Goal: Task Accomplishment & Management: Manage account settings

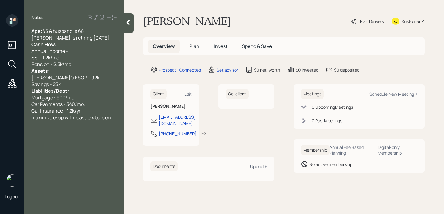
click at [93, 31] on div "Age: [DEMOGRAPHIC_DATA] & husband is 68" at bounding box center [73, 31] width 85 height 7
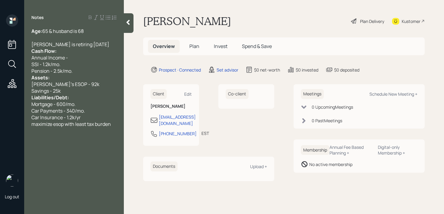
click at [88, 70] on div "Pension - 2.5k/mo." at bounding box center [73, 71] width 85 height 7
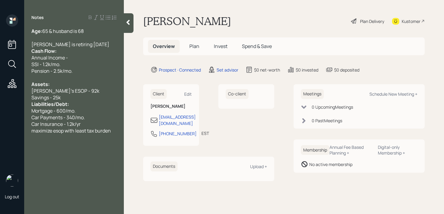
click at [96, 96] on div "Savings - 25k" at bounding box center [73, 97] width 85 height 7
click at [108, 46] on div "Wanda is retiring December 15th" at bounding box center [73, 44] width 85 height 7
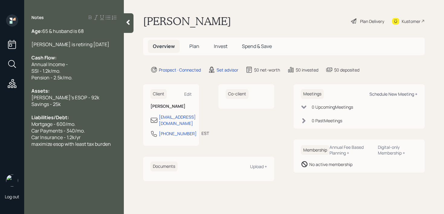
click at [415, 95] on div "Schedule New Meeting +" at bounding box center [394, 94] width 48 height 6
select select "round-robin"
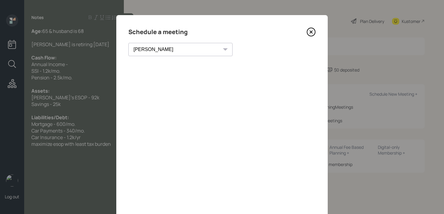
click at [312, 31] on icon at bounding box center [311, 32] width 2 height 2
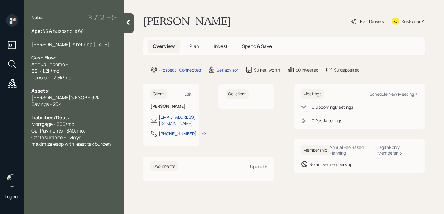
click at [410, 24] on div "Kustomer" at bounding box center [408, 21] width 33 height 13
click at [411, 23] on div "Kustomer" at bounding box center [411, 21] width 19 height 6
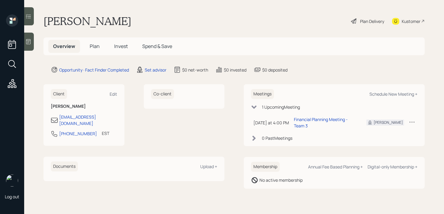
click at [29, 44] on icon at bounding box center [28, 41] width 5 height 5
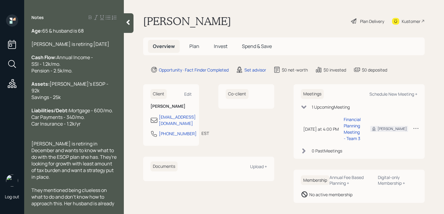
scroll to position [20, 0]
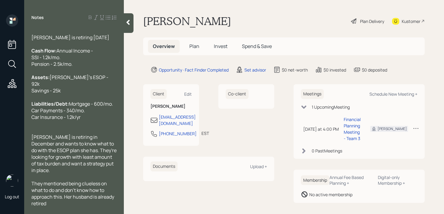
click at [128, 21] on icon at bounding box center [128, 22] width 3 height 5
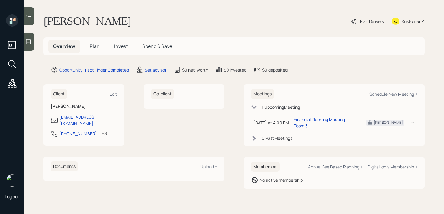
click at [192, 21] on div "Wanda Strong Plan Delivery Kustomer" at bounding box center [235, 21] width 382 height 13
